Goal: Register for event/course

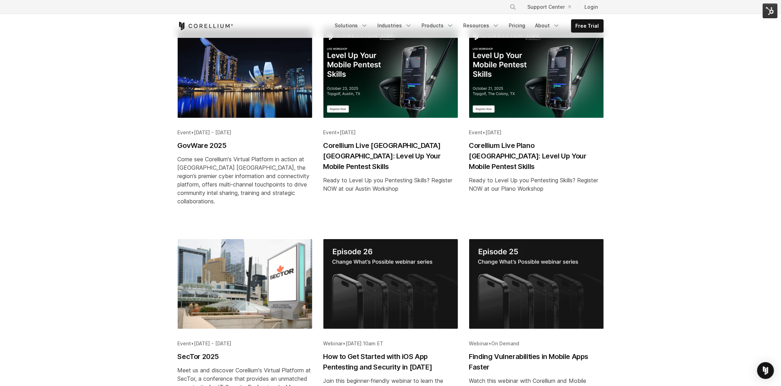
scroll to position [129, 0]
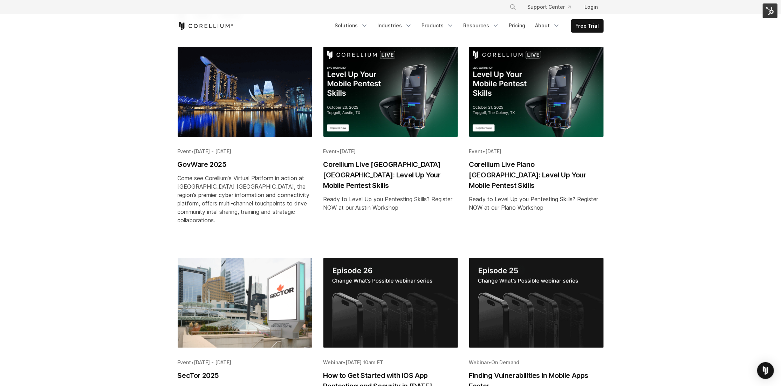
click at [544, 104] on img "Blog post summary: Corellium Live Plano TX: Level Up Your Mobile Pentest Skills" at bounding box center [536, 92] width 135 height 90
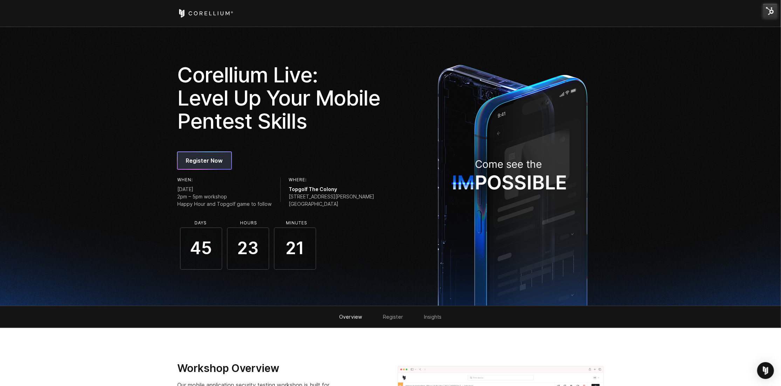
click at [219, 159] on span "Register Now" at bounding box center [204, 160] width 37 height 8
click at [771, 12] on img at bounding box center [770, 11] width 15 height 15
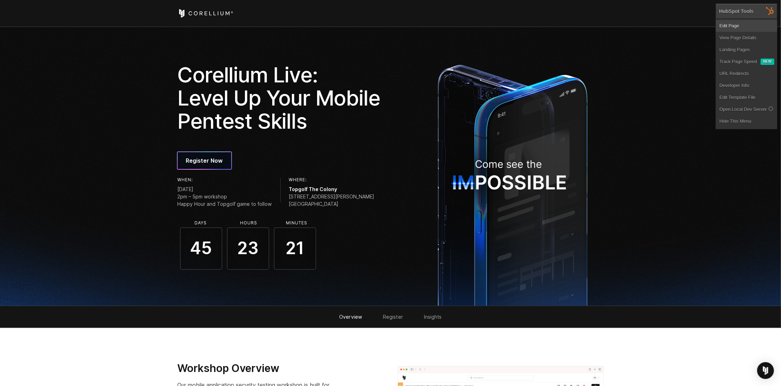
click at [762, 24] on link "Edit Page" at bounding box center [746, 26] width 61 height 12
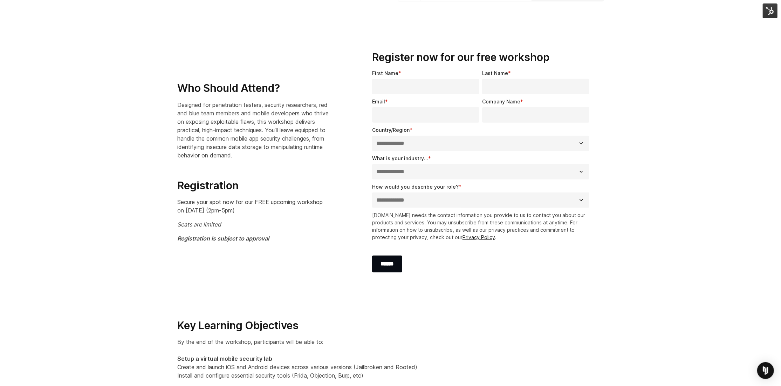
scroll to position [11, 0]
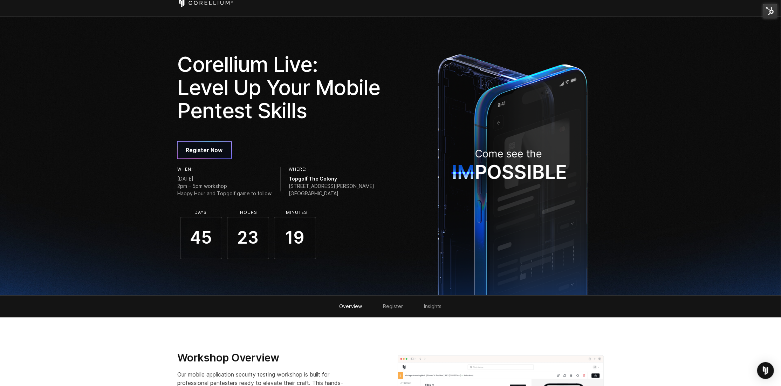
click at [206, 137] on div "Corellium Live: Level Up Your Mobile Pentest Skills Register Now When: Tuesday,…" at bounding box center [299, 156] width 243 height 206
click at [210, 146] on span "Register Now" at bounding box center [204, 150] width 37 height 8
click at [771, 13] on img at bounding box center [770, 11] width 15 height 15
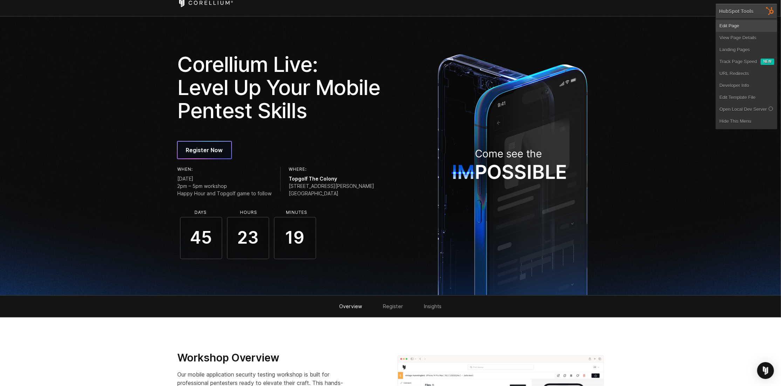
click at [732, 25] on link "Edit Page" at bounding box center [746, 26] width 61 height 12
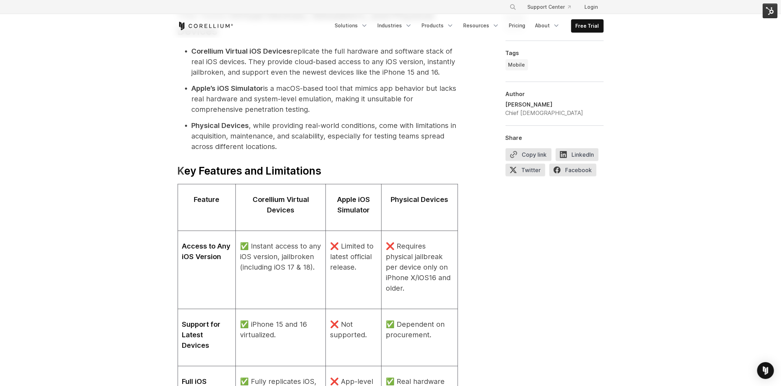
scroll to position [705, 0]
drag, startPoint x: 200, startPoint y: 198, endPoint x: 453, endPoint y: 220, distance: 254.0
click at [454, 220] on tr "Feature Corellium Virtual Devices Apple iOS Simulator Physical Devices" at bounding box center [318, 208] width 280 height 47
click at [453, 220] on td "Physical Devices" at bounding box center [419, 208] width 76 height 47
click at [302, 212] on p "Corellium Virtual Devices" at bounding box center [280, 204] width 81 height 21
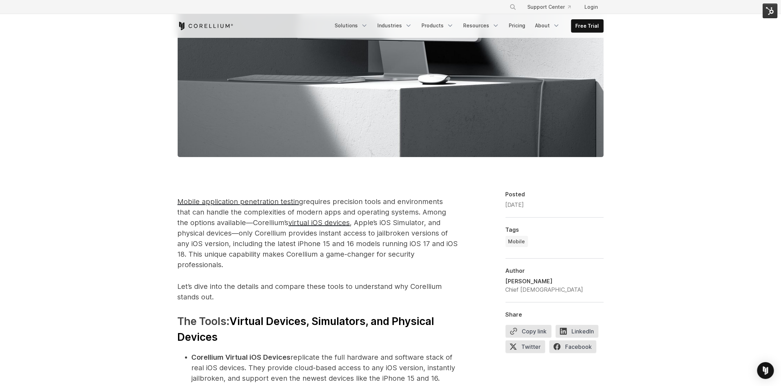
scroll to position [260, 0]
